Goal: Task Accomplishment & Management: Complete application form

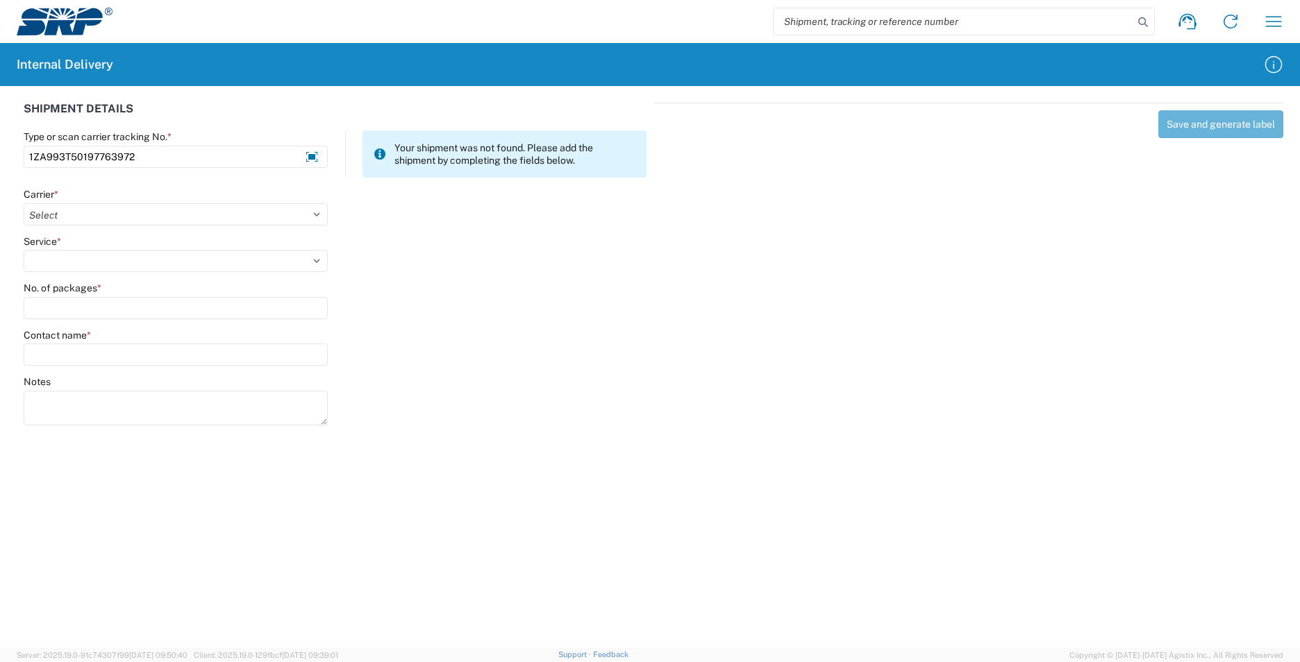
type input "1ZA993T50197763972"
drag, startPoint x: 86, startPoint y: 220, endPoint x: 85, endPoint y: 211, distance: 9.1
click at [85, 211] on select "Select AcctPay Amazon Logistics ATI Trucking BC Dimerco Logistics Empire Southw…" at bounding box center [176, 214] width 304 height 22
select select "12"
click at [24, 203] on select "Select AcctPay Amazon Logistics ATI Trucking BC Dimerco Logistics Empire Southw…" at bounding box center [176, 214] width 304 height 22
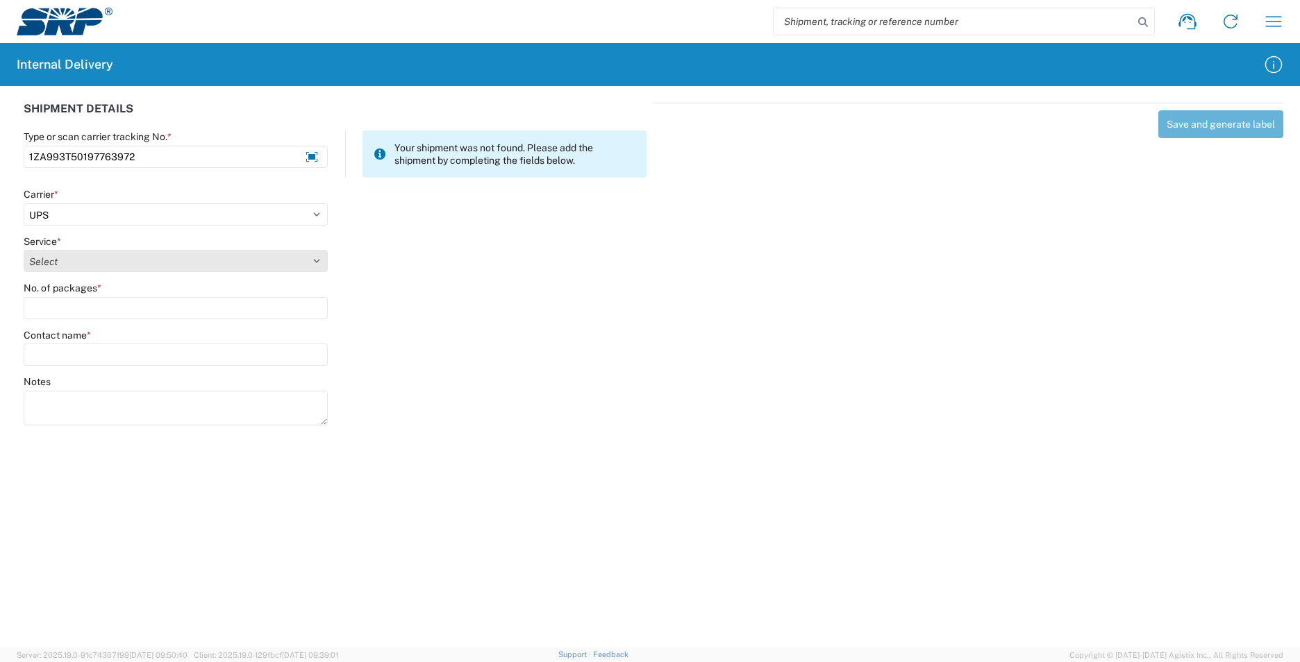
click at [39, 260] on select "Select 2nd Day Air 2nd Day Air A.M. 3 Day Select Basic BOUND PRINTED MATTER, UP…" at bounding box center [176, 261] width 304 height 22
select select "43"
click at [42, 260] on select "Select 2nd Day Air 2nd Day Air A.M. 3 Day Select Basic BOUND PRINTED MATTER, UP…" at bounding box center [176, 261] width 304 height 22
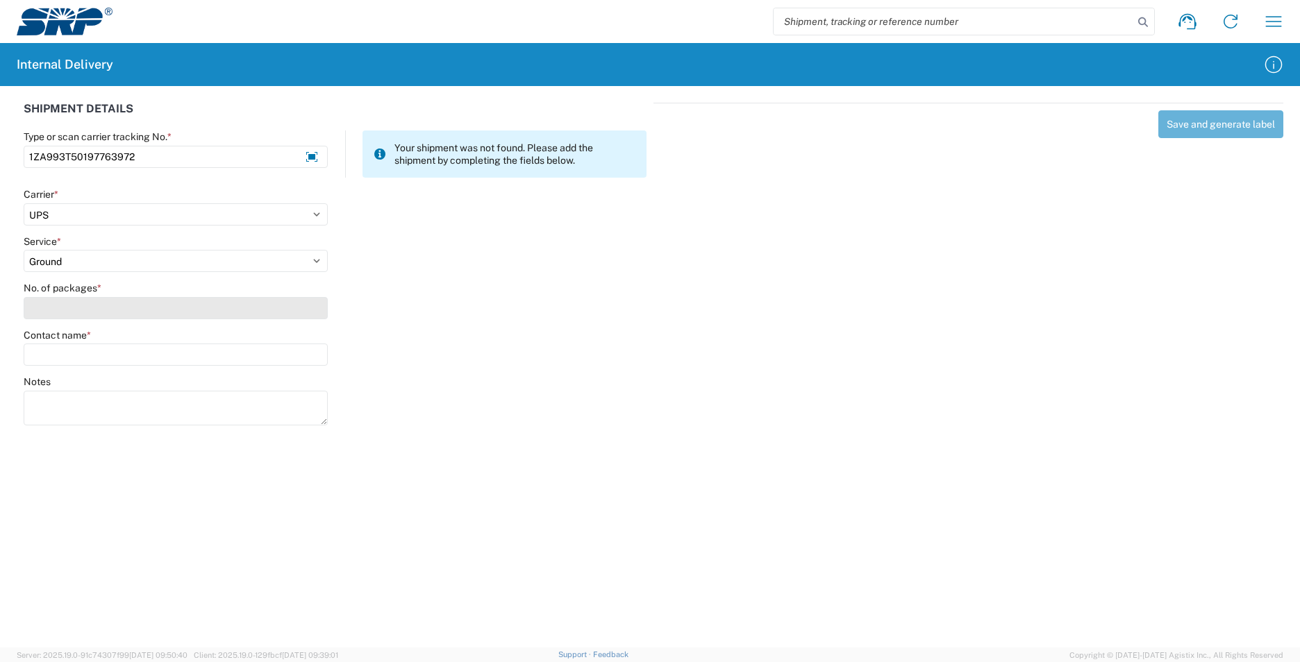
click at [56, 306] on input "No. of packages *" at bounding box center [176, 308] width 304 height 22
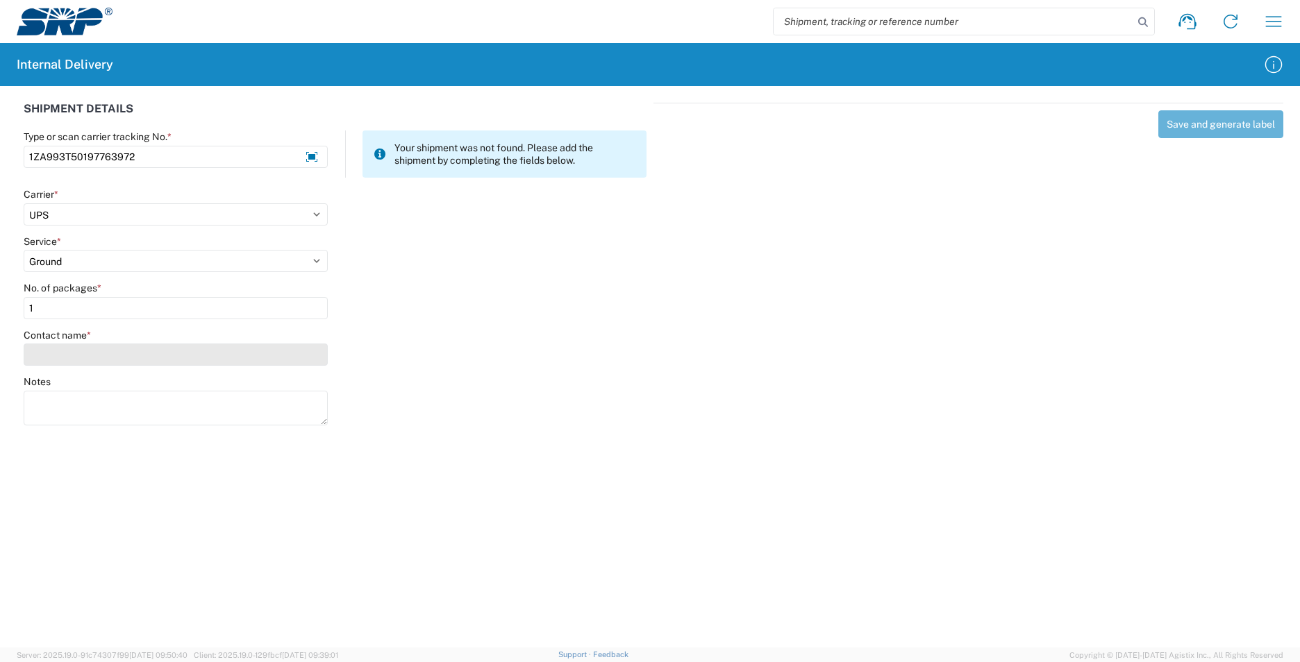
type input "1"
click at [78, 354] on input "Contact name *" at bounding box center [176, 355] width 304 height 22
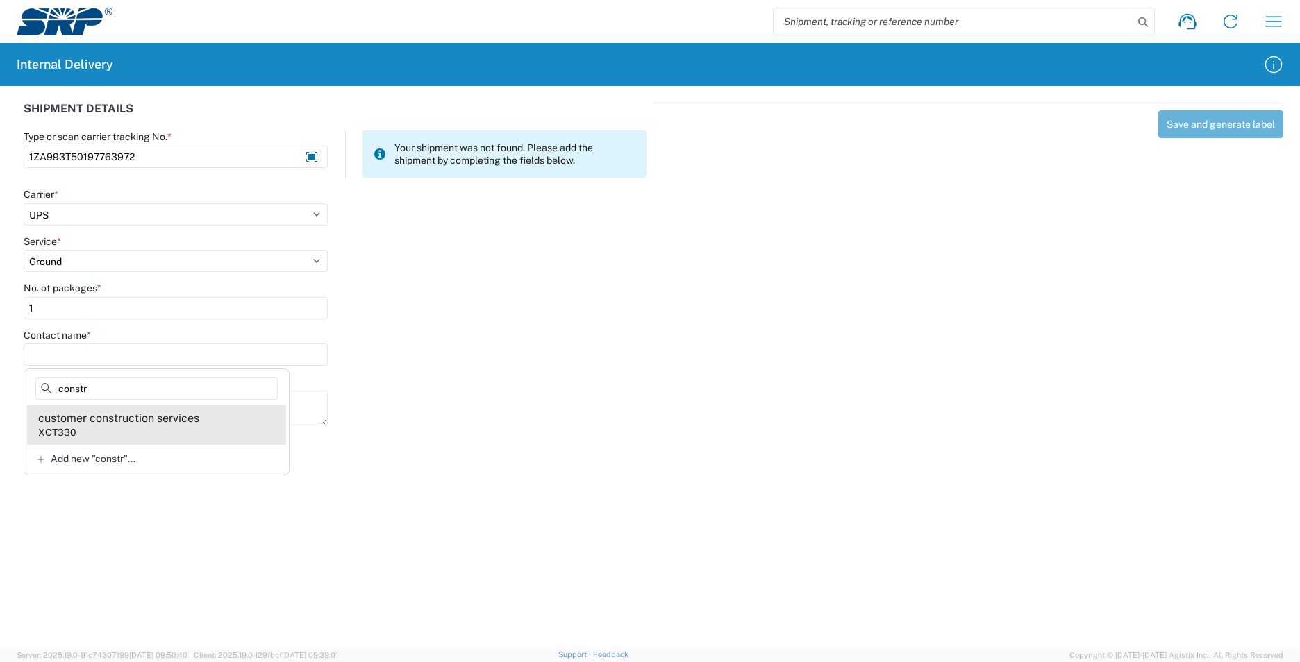
type input "constr"
click at [187, 432] on agx-address-suggestion-item "customer construction services XCT330" at bounding box center [156, 425] width 259 height 39
type input "customer construction services"
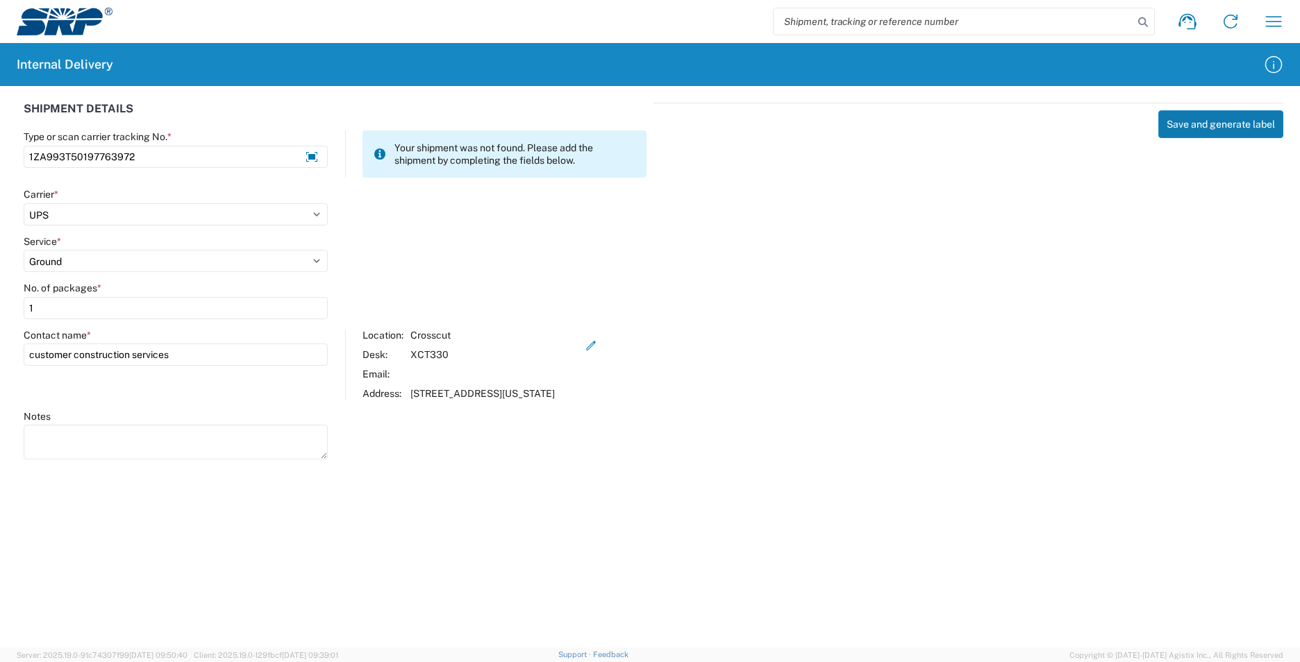
click at [1228, 124] on button "Save and generate label" at bounding box center [1220, 124] width 125 height 28
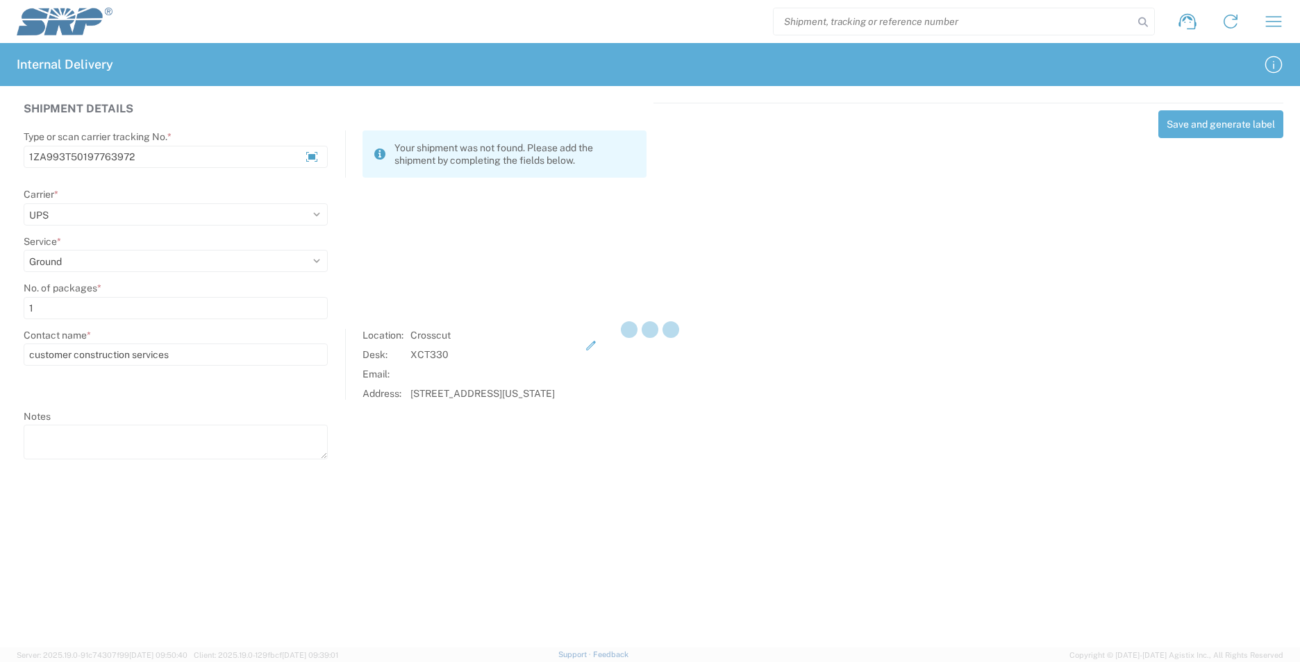
select select
